Goal: Task Accomplishment & Management: Use online tool/utility

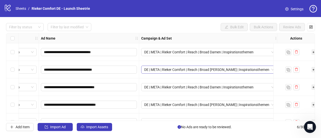
scroll to position [0, 4]
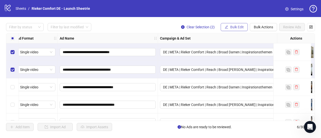
click at [237, 27] on span "Bulk Edit" at bounding box center [237, 27] width 14 height 4
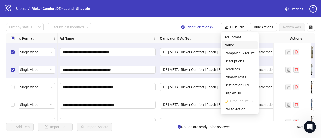
click at [232, 46] on span "Name" at bounding box center [240, 45] width 30 height 6
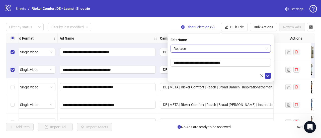
click at [266, 49] on span "Replace" at bounding box center [220, 49] width 94 height 8
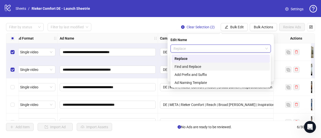
click at [197, 67] on div "Find and Replace" at bounding box center [220, 67] width 92 height 6
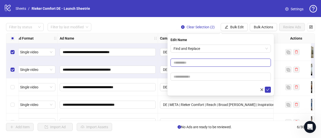
click at [187, 62] on input "text" at bounding box center [220, 63] width 100 height 8
type input "**"
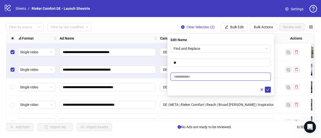
click at [183, 76] on input "text" at bounding box center [220, 77] width 100 height 8
type input "**"
click at [267, 89] on icon "check" at bounding box center [268, 90] width 4 height 4
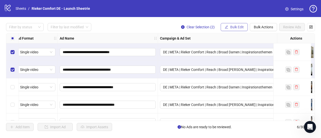
click at [235, 27] on span "Bulk Edit" at bounding box center [237, 27] width 14 height 4
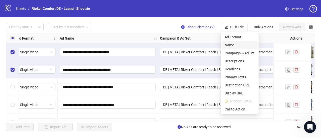
click at [232, 47] on span "Name" at bounding box center [240, 45] width 30 height 6
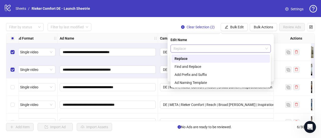
click at [239, 48] on span "Replace" at bounding box center [220, 49] width 94 height 8
click at [216, 69] on div "Find and Replace" at bounding box center [220, 67] width 92 height 6
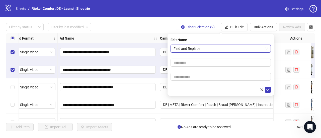
click at [189, 46] on span "Find and Replace" at bounding box center [220, 49] width 94 height 8
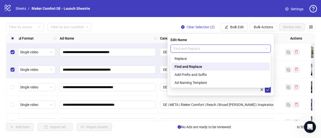
click at [195, 67] on div "Find and Replace" at bounding box center [220, 67] width 92 height 6
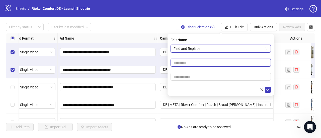
click at [187, 59] on input "text" at bounding box center [220, 63] width 100 height 8
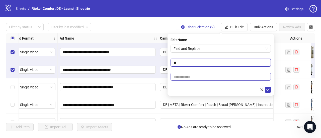
type input "**"
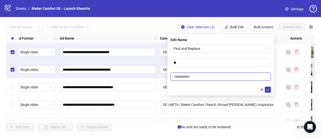
click at [180, 78] on input "text" at bounding box center [220, 77] width 100 height 8
type input "**"
click at [266, 89] on icon "check" at bounding box center [268, 90] width 4 height 4
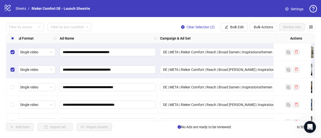
click at [116, 18] on div "**********" at bounding box center [160, 77] width 321 height 120
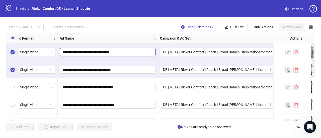
click at [99, 51] on input "**********" at bounding box center [107, 52] width 89 height 6
type input "**********"
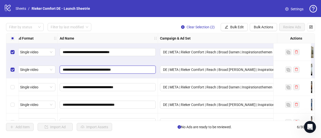
click at [99, 70] on input "**********" at bounding box center [107, 70] width 89 height 6
type input "**********"
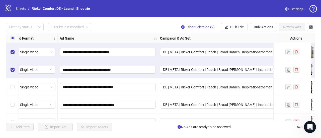
click at [138, 80] on div "**********" at bounding box center [108, 87] width 100 height 18
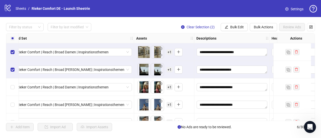
scroll to position [0, 169]
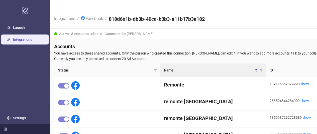
click at [5, 131] on icon "menu-fold" at bounding box center [5, 129] width 3 height 3
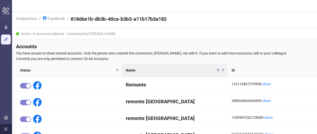
click at [3, 14] on icon "logo/logo-mobile" at bounding box center [6, 11] width 7 height 12
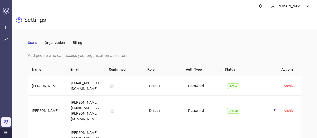
scroll to position [58, 0]
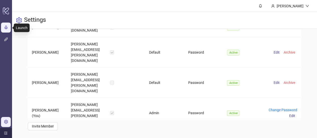
click at [11, 29] on link "Launch" at bounding box center [17, 28] width 12 height 4
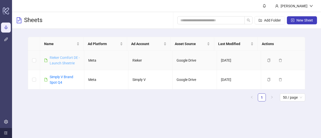
click at [63, 59] on link "Rieker Comfort DE - Launch Sheetrie" at bounding box center [65, 61] width 30 height 10
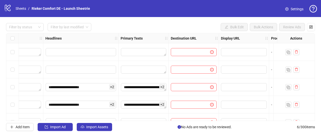
scroll to position [0, 395]
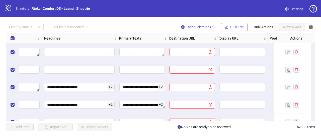
click at [239, 27] on span "Bulk Edit" at bounding box center [237, 27] width 14 height 4
click at [137, 29] on div "Filter by status Filter by last modified Clear Selection (6) Bulk Edit Bulk Act…" at bounding box center [160, 27] width 309 height 8
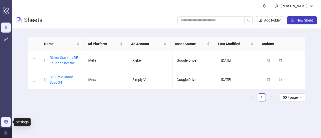
click at [11, 121] on link "Settings" at bounding box center [17, 122] width 13 height 4
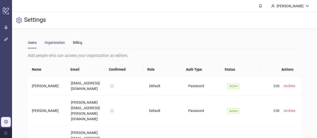
click at [50, 43] on div "Organization" at bounding box center [55, 43] width 20 height 6
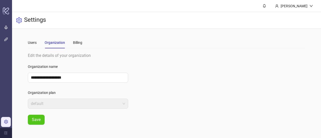
click at [3, 63] on ul "Launch Integrations Settings" at bounding box center [6, 75] width 12 height 107
click at [5, 133] on icon "menu-unfold" at bounding box center [6, 133] width 4 height 4
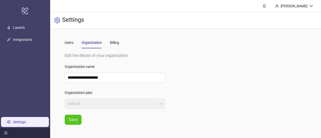
click at [5, 133] on icon "menu-fold" at bounding box center [5, 133] width 3 height 3
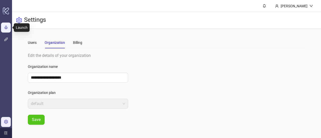
click at [11, 26] on link "Launch" at bounding box center [17, 28] width 12 height 4
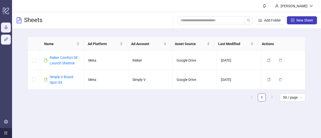
click at [11, 38] on link "Integrations" at bounding box center [20, 40] width 19 height 4
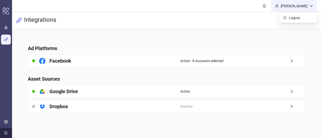
click at [300, 3] on div "Anni Zehender" at bounding box center [293, 6] width 31 height 6
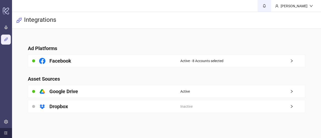
click at [266, 7] on icon "bell" at bounding box center [264, 6] width 3 height 4
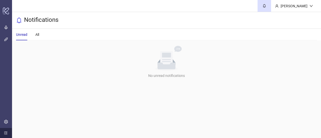
click at [11, 32] on ul "Launch Integrations Settings" at bounding box center [6, 75] width 12 height 107
click at [11, 26] on link "Launch" at bounding box center [17, 28] width 12 height 4
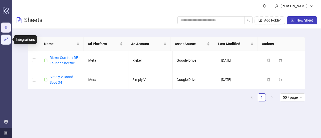
click at [11, 38] on link "Integrations" at bounding box center [20, 40] width 19 height 4
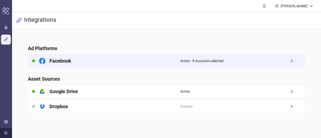
click at [225, 56] on div "Active - 8 Accounts selected" at bounding box center [242, 61] width 124 height 13
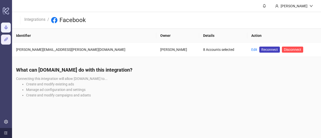
click at [11, 28] on link "Launch" at bounding box center [17, 28] width 12 height 4
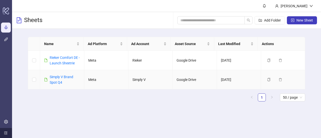
click at [128, 78] on td "Simply V" at bounding box center [150, 79] width 44 height 19
click at [106, 58] on td "Meta" at bounding box center [106, 60] width 44 height 19
click at [56, 61] on link "Rieker Comfort DE - Launch Sheetrie" at bounding box center [65, 61] width 30 height 10
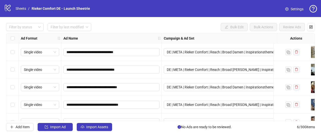
click at [310, 9] on icon "question-circle" at bounding box center [313, 9] width 8 height 8
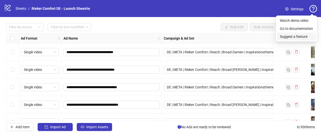
click at [300, 39] on link "Suggest a feature" at bounding box center [294, 37] width 28 height 4
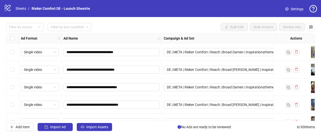
scroll to position [0, 184]
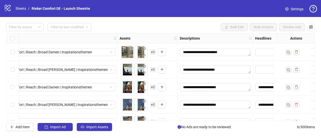
click at [111, 12] on div "logo/logo-mobile Sheets / Rieker Comfort DE - Launch Sheetrie Settings" at bounding box center [160, 8] width 313 height 9
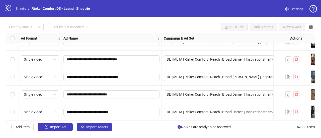
scroll to position [0, 13]
